Goal: Transaction & Acquisition: Download file/media

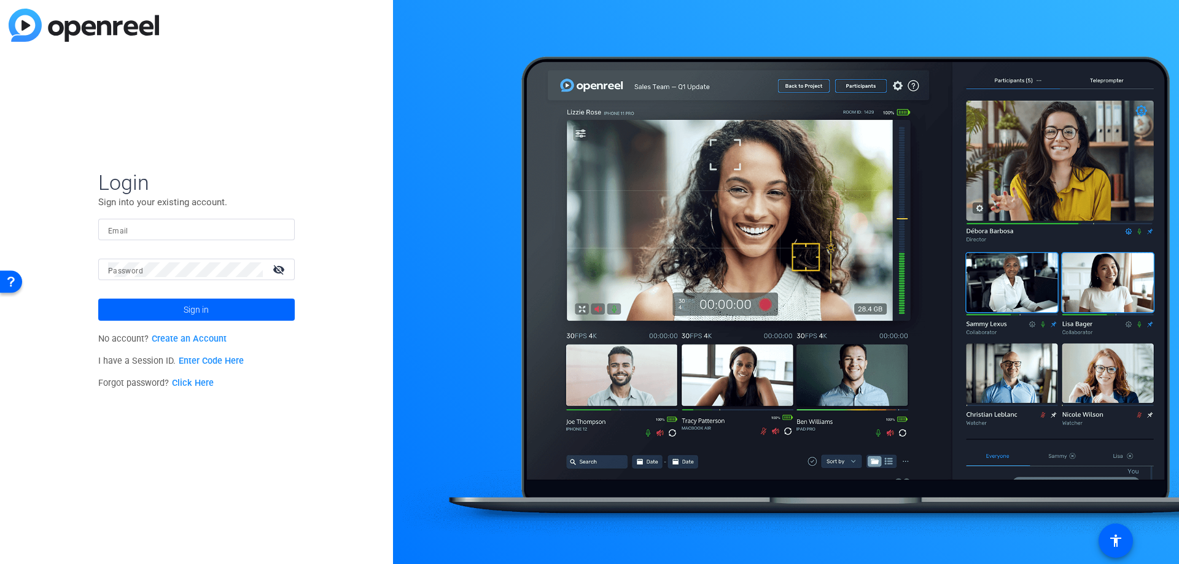
click at [153, 233] on input "Email" at bounding box center [196, 229] width 177 height 15
type input "[EMAIL_ADDRESS][DOMAIN_NAME]"
click at [194, 310] on span "Sign in" at bounding box center [196, 309] width 25 height 31
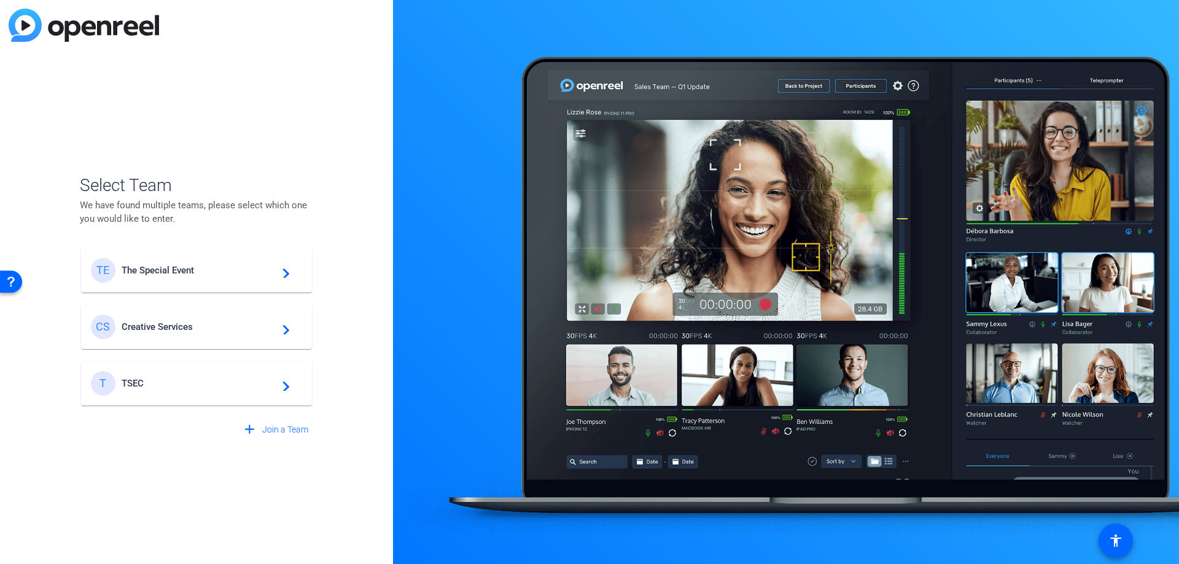
click at [176, 384] on span "TSEC" at bounding box center [199, 383] width 154 height 11
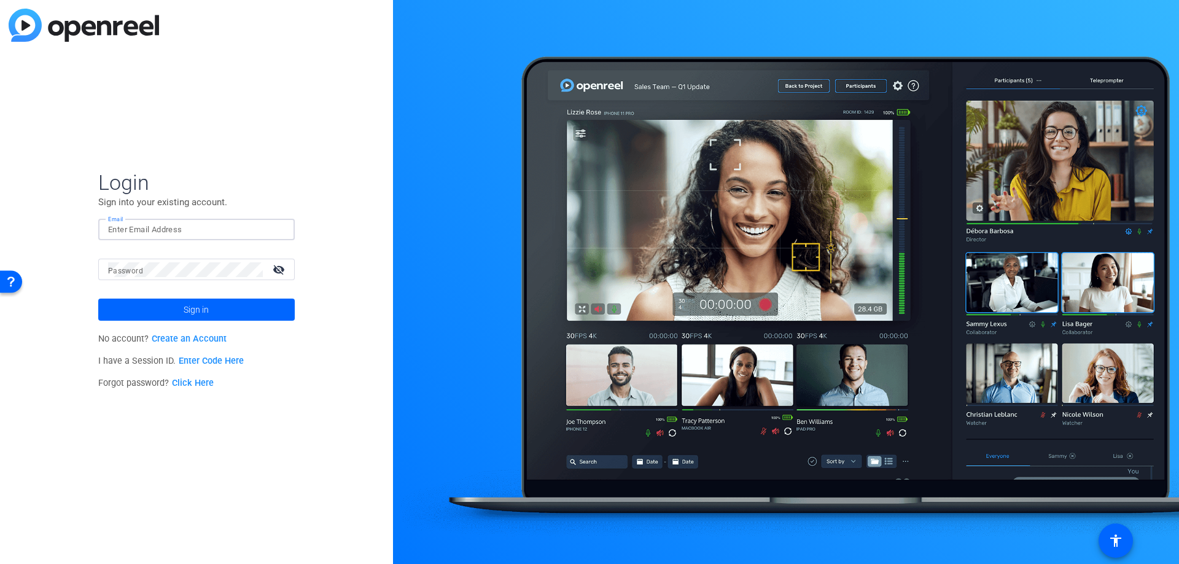
click at [154, 234] on input "Email" at bounding box center [196, 229] width 177 height 15
type input "[EMAIL_ADDRESS][DOMAIN_NAME]"
click at [194, 303] on span "Sign in" at bounding box center [196, 309] width 25 height 31
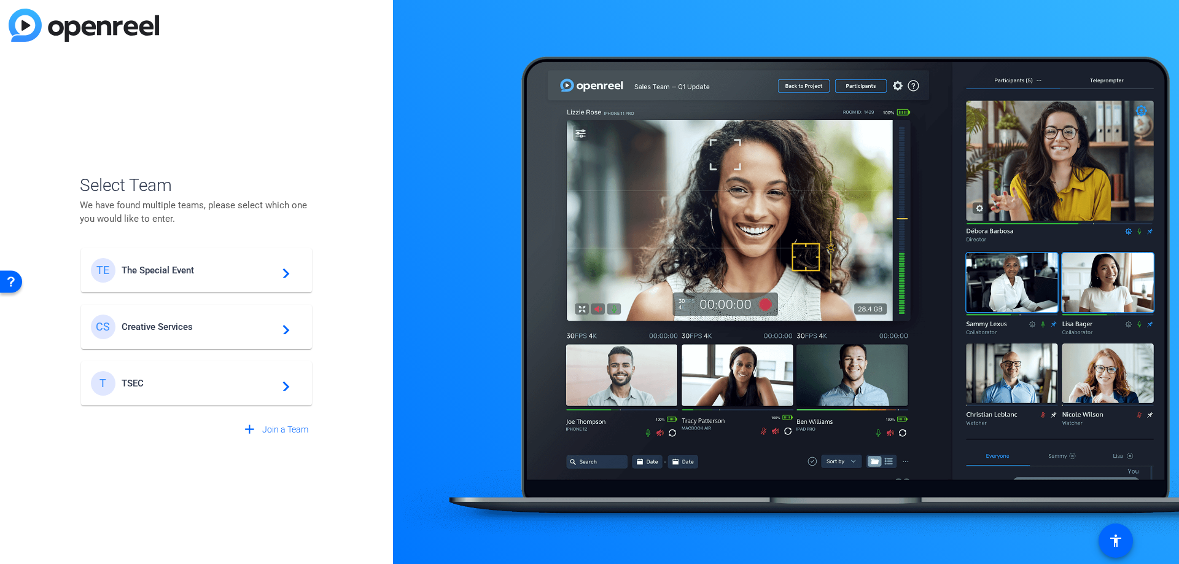
click at [190, 273] on span "The Special Event" at bounding box center [199, 270] width 154 height 11
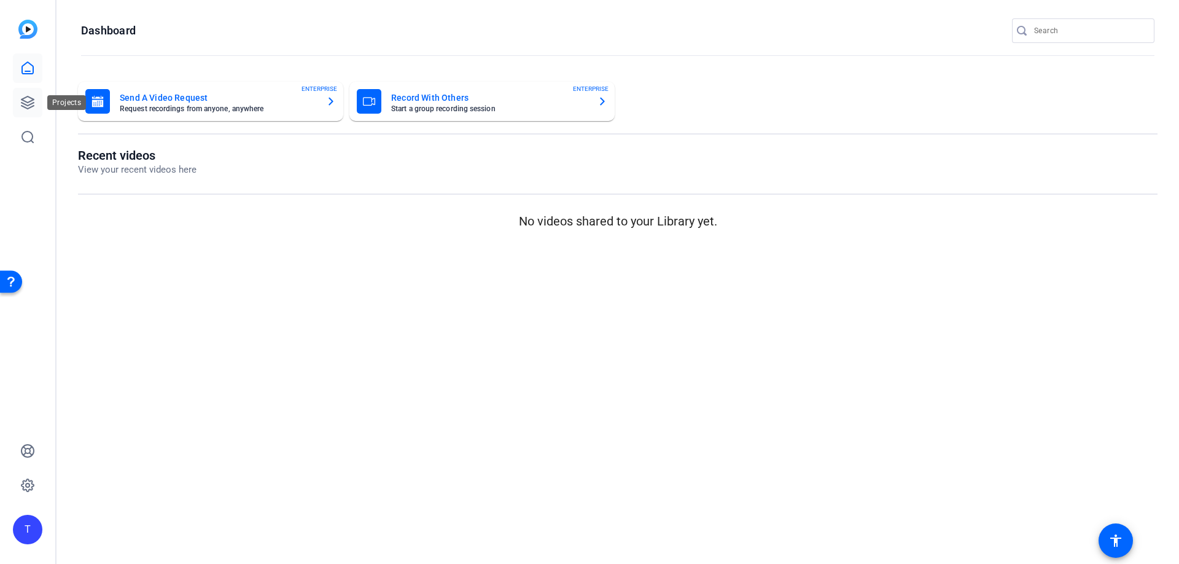
click at [26, 96] on icon at bounding box center [27, 102] width 12 height 12
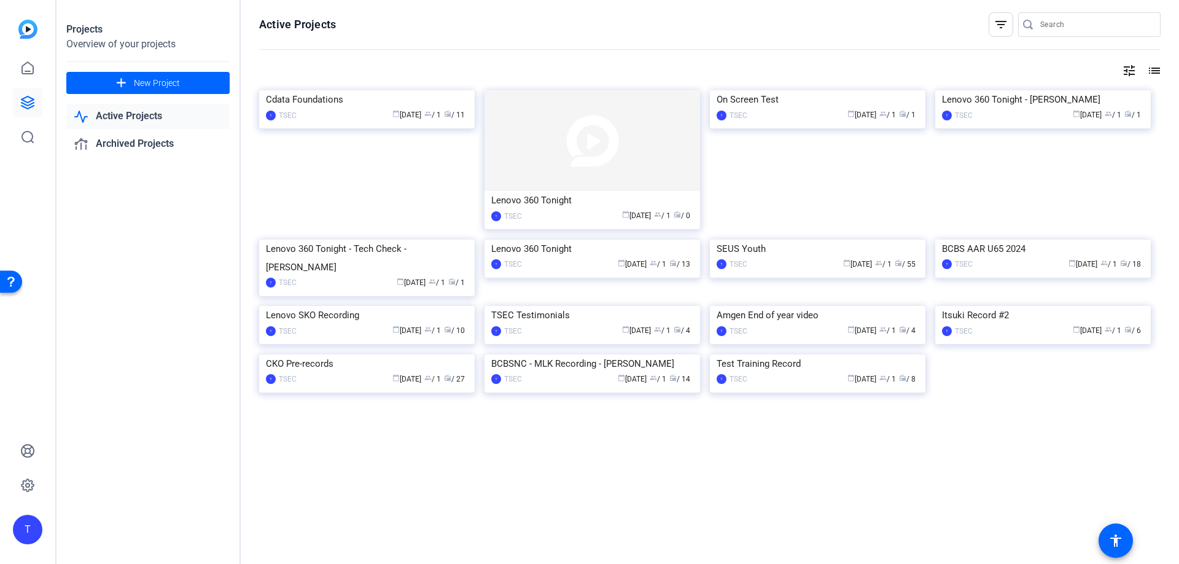
click at [352, 90] on img at bounding box center [367, 90] width 216 height 0
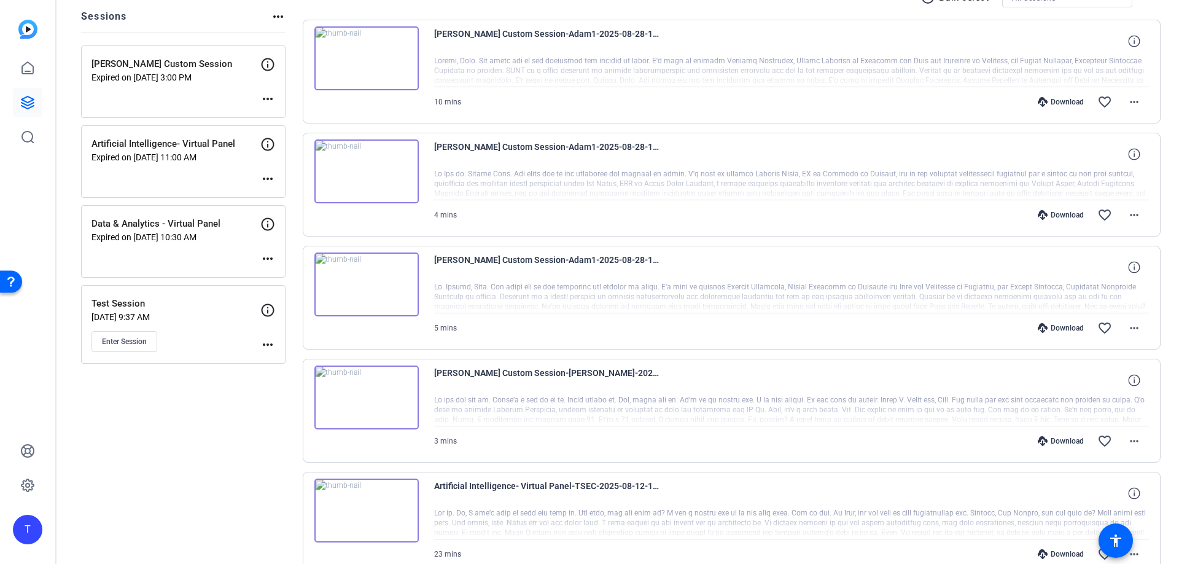
scroll to position [149, 0]
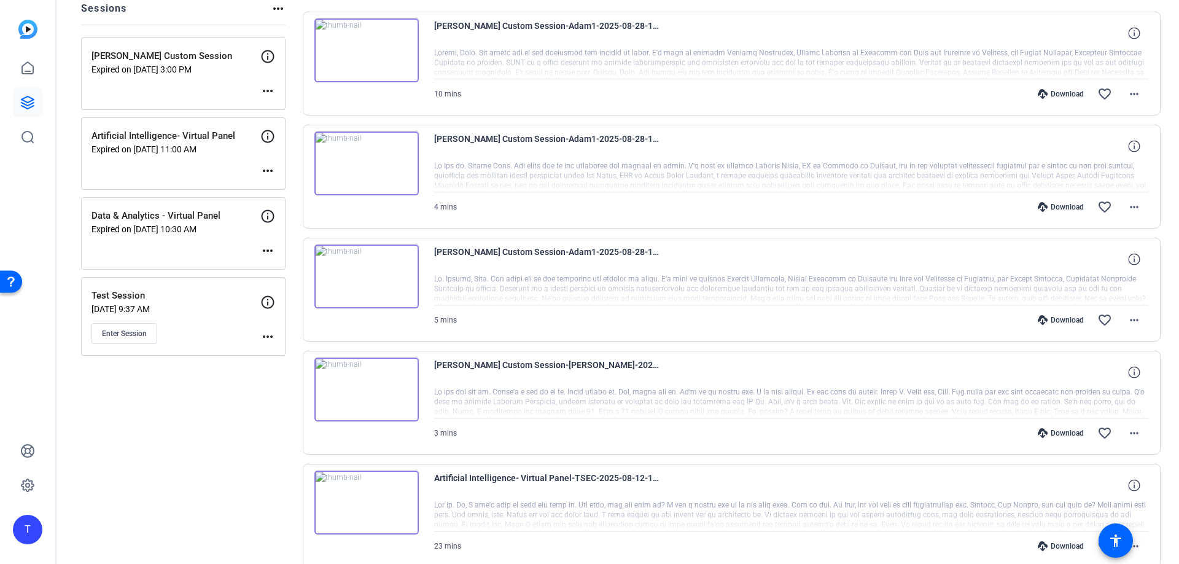
click at [388, 386] on img at bounding box center [366, 389] width 104 height 64
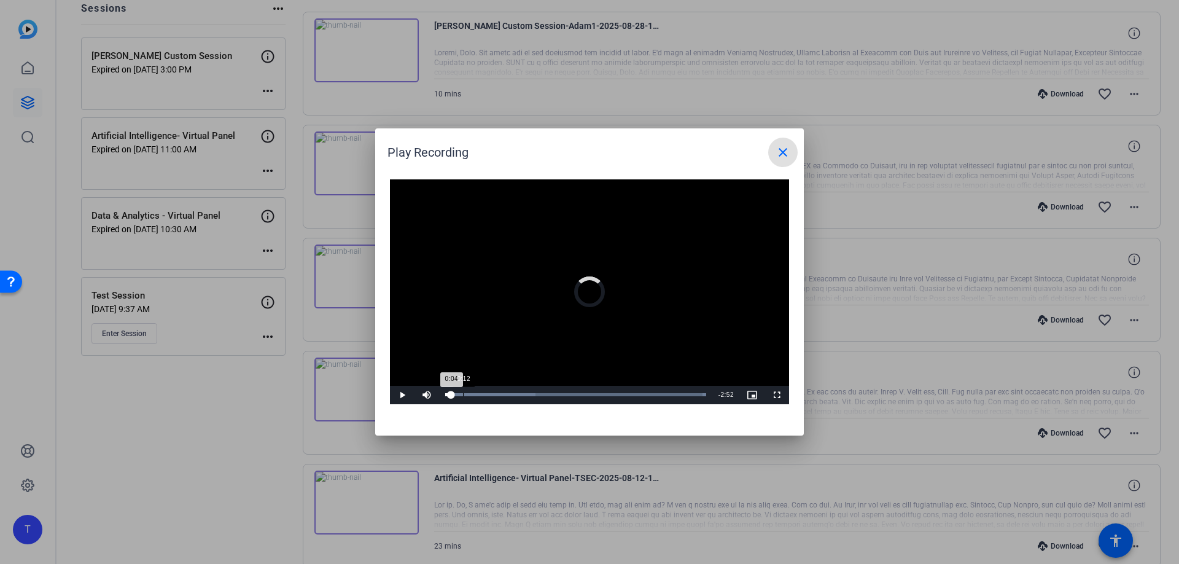
click at [462, 399] on div "Loaded : 100.00% 0:12 0:04" at bounding box center [575, 395] width 273 height 18
click at [502, 390] on div "Loaded : 100.00% 0:38 0:13" at bounding box center [575, 395] width 273 height 18
click at [779, 152] on mat-icon "close" at bounding box center [783, 152] width 15 height 15
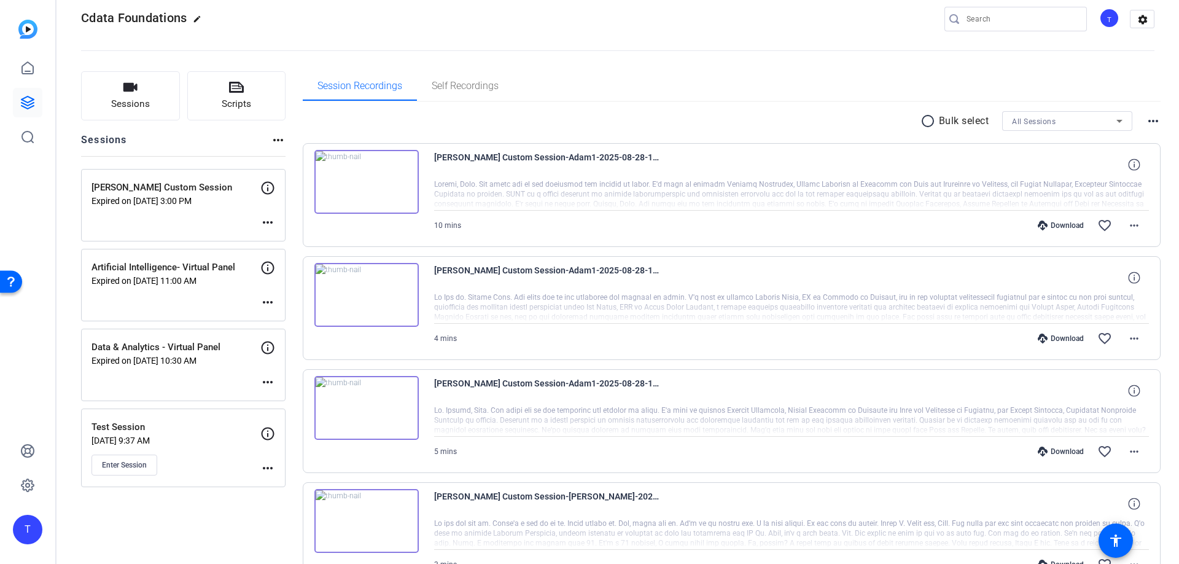
scroll to position [27, 0]
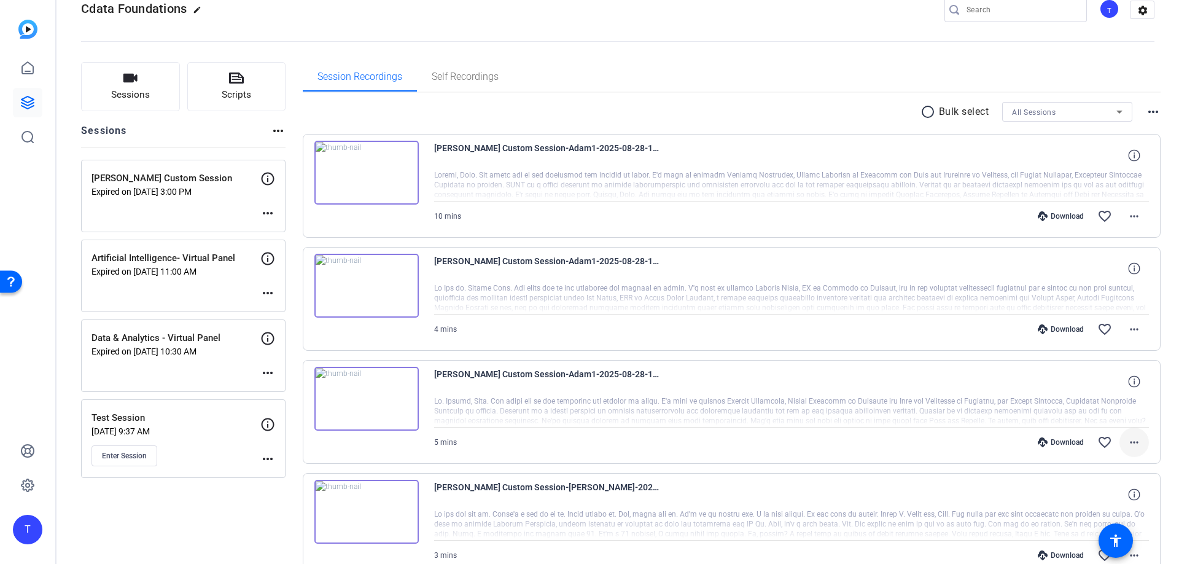
click at [1136, 443] on mat-icon "more_horiz" at bounding box center [1134, 442] width 15 height 15
click at [1117, 326] on span "Download MP4" at bounding box center [1103, 325] width 74 height 15
click at [1141, 338] on span at bounding box center [1134, 328] width 29 height 29
click at [1099, 381] on span "Download MP4" at bounding box center [1103, 385] width 74 height 15
click at [1136, 222] on mat-icon "more_horiz" at bounding box center [1134, 216] width 15 height 15
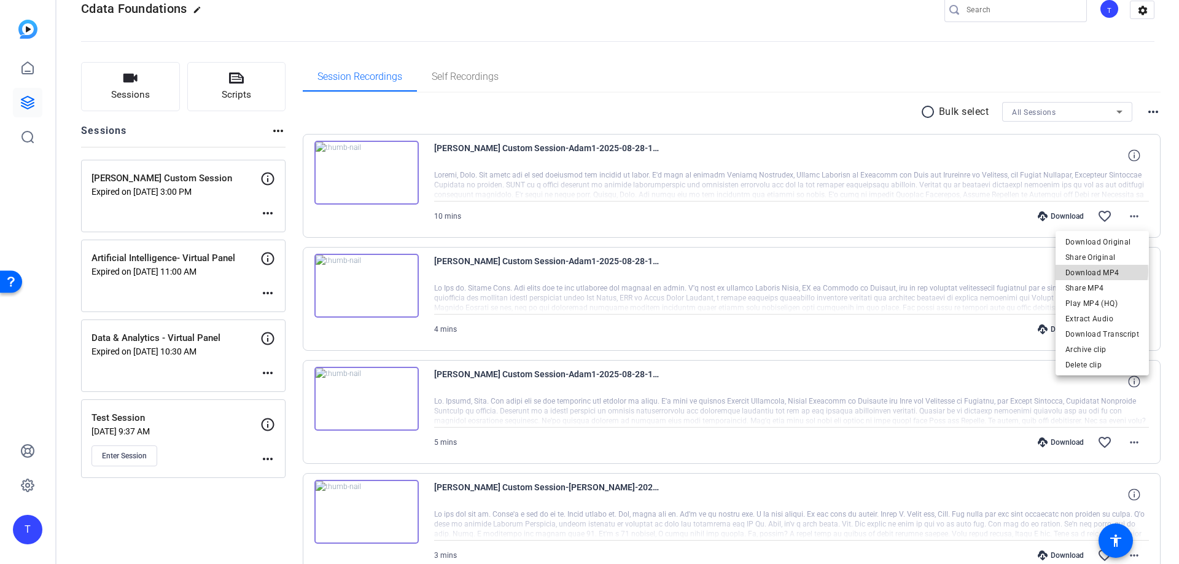
click at [1102, 271] on span "Download MP4" at bounding box center [1103, 272] width 74 height 15
